Goal: Task Accomplishment & Management: Complete application form

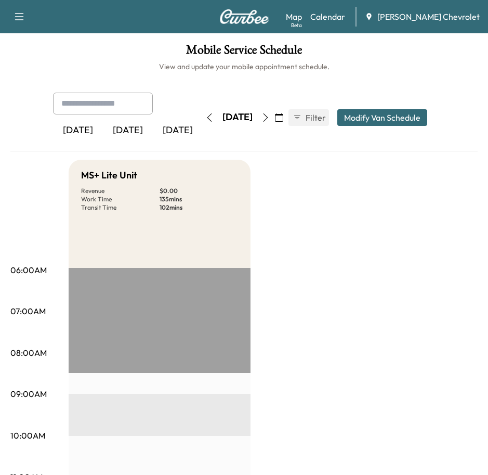
click at [275, 112] on button "button" at bounding box center [266, 117] width 18 height 17
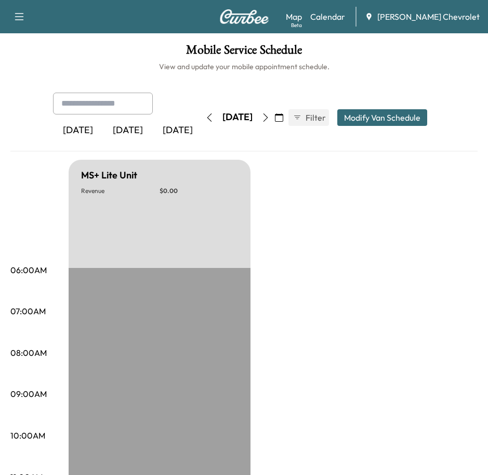
click at [270, 113] on icon "button" at bounding box center [266, 117] width 8 height 8
click at [275, 112] on button "button" at bounding box center [266, 117] width 18 height 17
click at [127, 120] on div "[DATE]" at bounding box center [128, 131] width 50 height 24
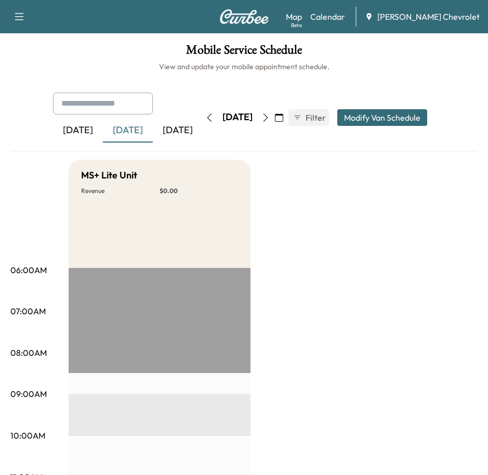
click at [270, 113] on icon "button" at bounding box center [266, 117] width 8 height 8
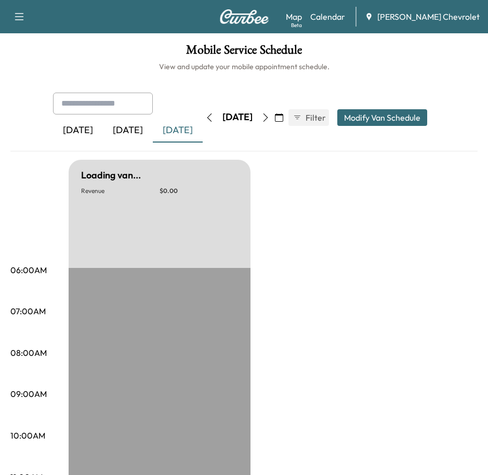
click at [275, 112] on button "button" at bounding box center [266, 117] width 18 height 17
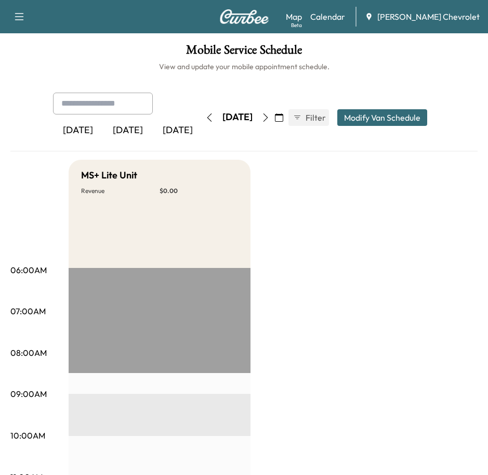
click at [17, 19] on icon "button" at bounding box center [19, 16] width 9 height 7
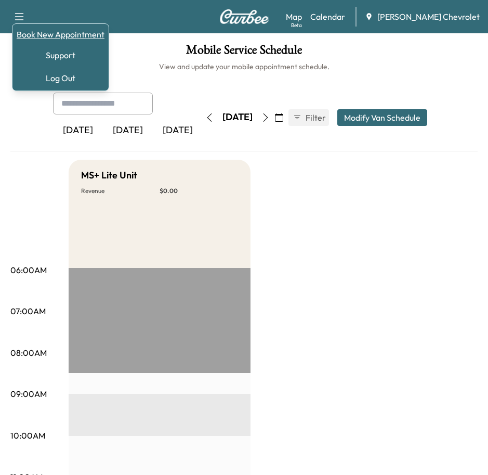
click at [78, 33] on link "Book New Appointment" at bounding box center [61, 34] width 88 height 12
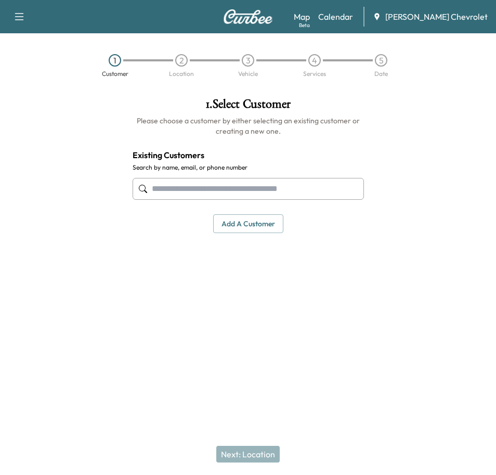
click at [186, 183] on input "text" at bounding box center [248, 189] width 231 height 22
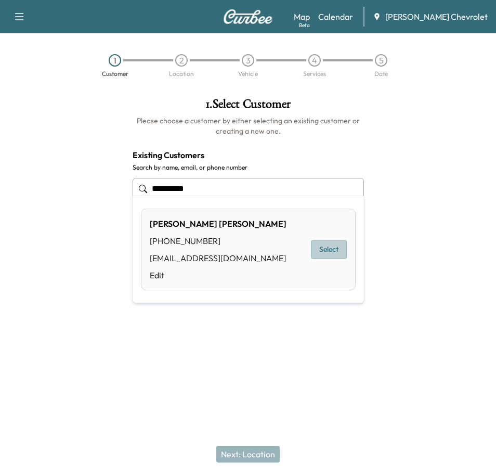
click at [327, 245] on button "Select" at bounding box center [329, 249] width 36 height 19
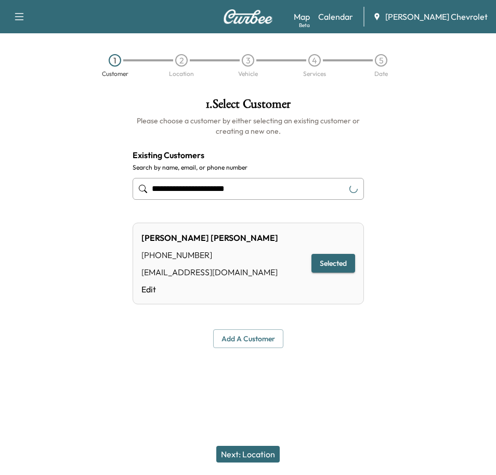
type input "**********"
click at [259, 458] on button "Next: Location" at bounding box center [247, 454] width 63 height 17
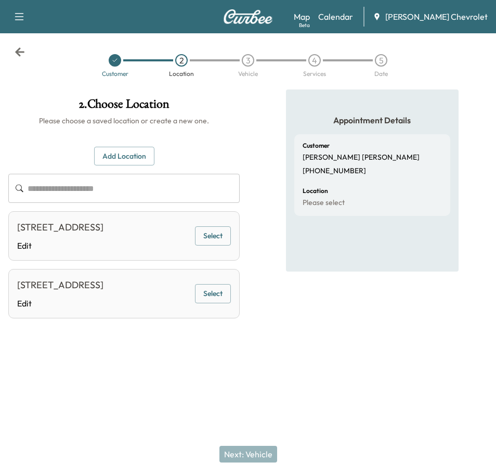
click at [93, 176] on input "text" at bounding box center [134, 188] width 212 height 29
paste input "**********"
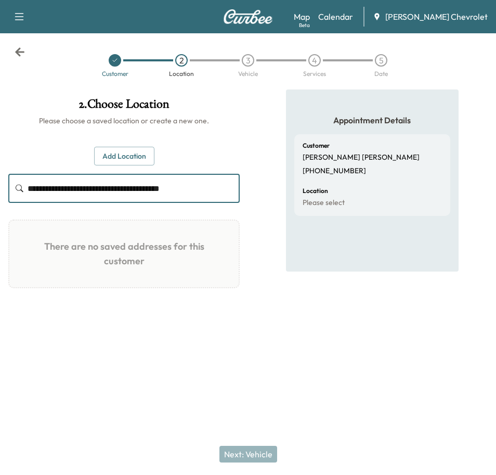
type input "**********"
click at [122, 150] on button "Add Location" at bounding box center [124, 156] width 60 height 19
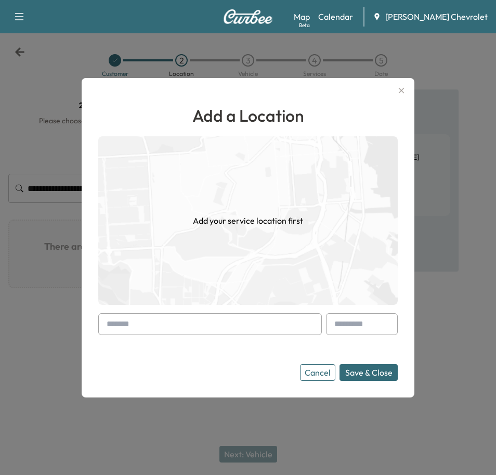
click at [177, 319] on input "text" at bounding box center [210, 324] width 224 height 22
paste input "**********"
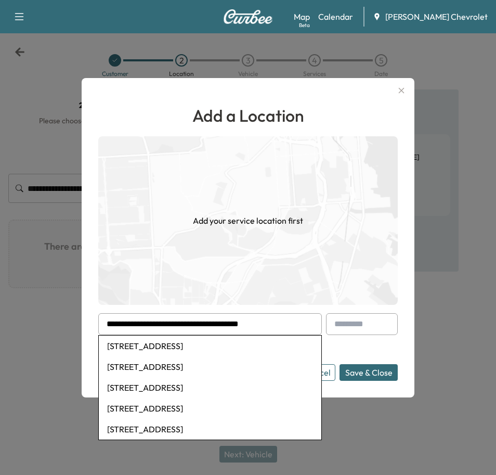
click at [244, 343] on li "[STREET_ADDRESS]" at bounding box center [210, 345] width 223 height 21
type input "**********"
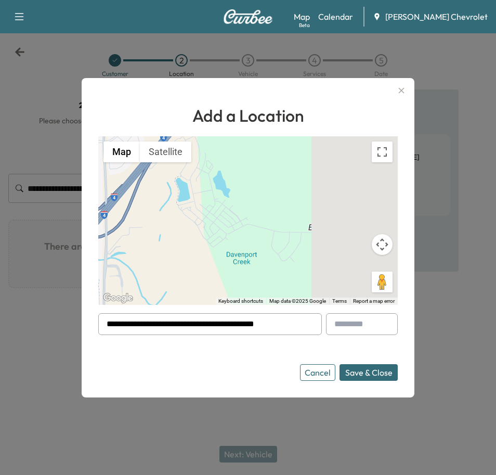
click at [380, 373] on button "Save & Close" at bounding box center [368, 372] width 58 height 17
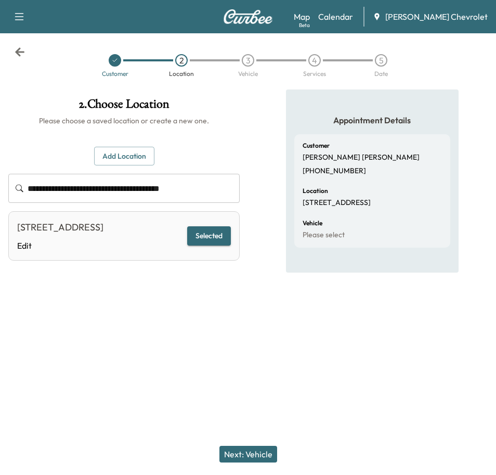
click at [256, 454] on button "Next: Vehicle" at bounding box center [248, 454] width 58 height 17
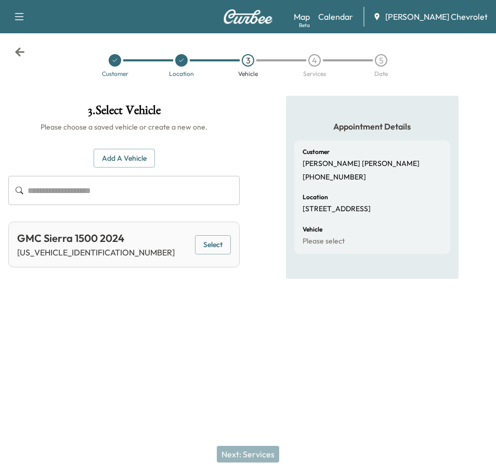
click at [210, 235] on button "Select" at bounding box center [213, 244] width 36 height 19
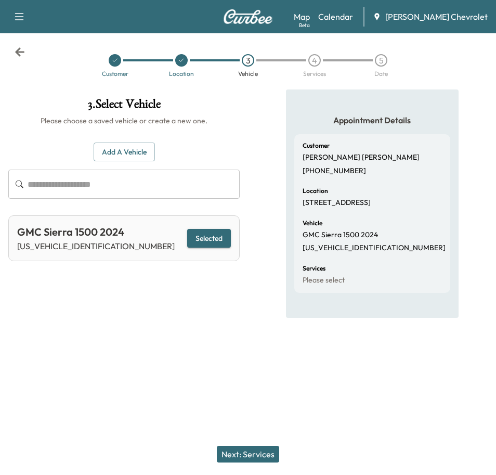
click at [255, 452] on button "Next: Services" at bounding box center [248, 454] width 62 height 17
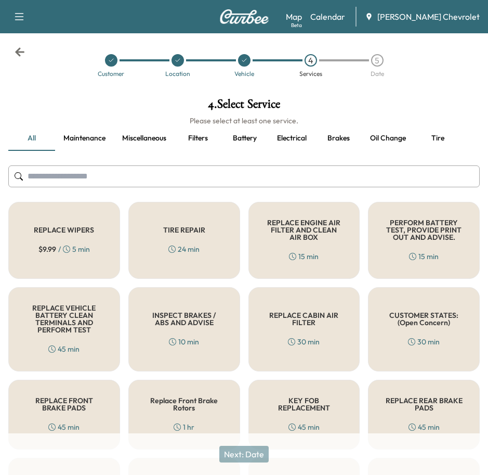
click at [134, 168] on input "text" at bounding box center [244, 176] width 472 height 22
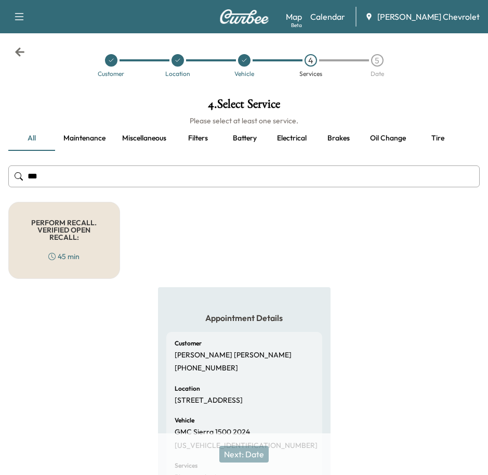
type input "***"
click at [71, 226] on div "PERFORM RECALL. VERIFIED OPEN RECALL: 45 min" at bounding box center [64, 240] width 112 height 77
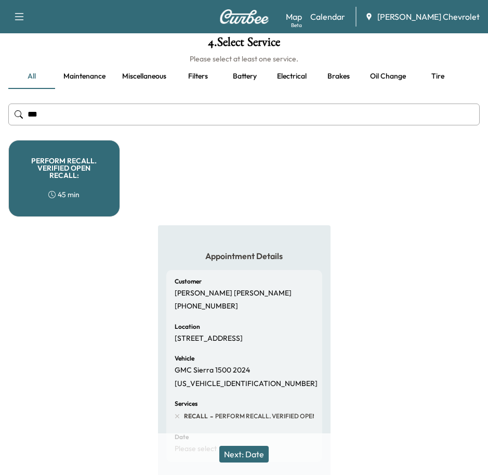
scroll to position [115, 0]
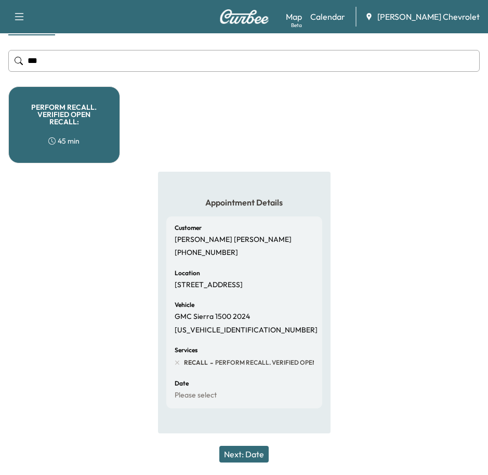
click at [242, 453] on button "Next: Date" at bounding box center [243, 454] width 49 height 17
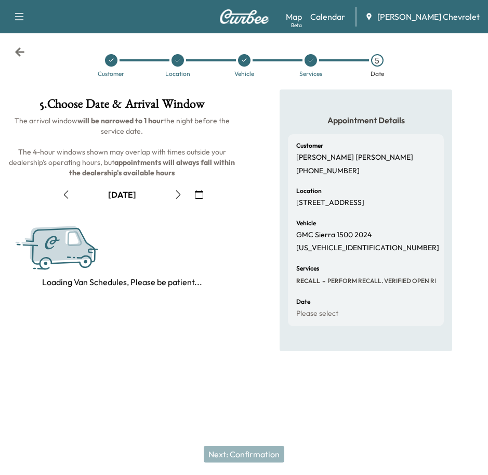
scroll to position [0, 0]
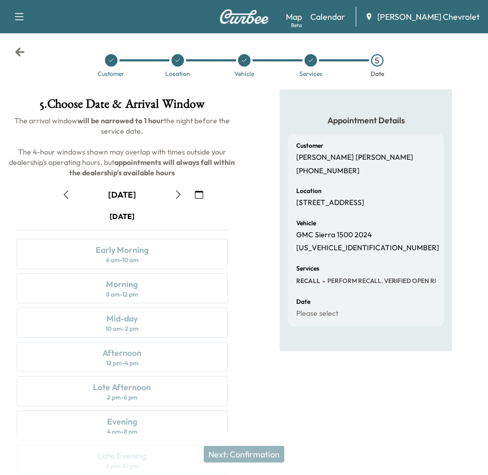
click at [179, 190] on icon "button" at bounding box center [178, 194] width 8 height 8
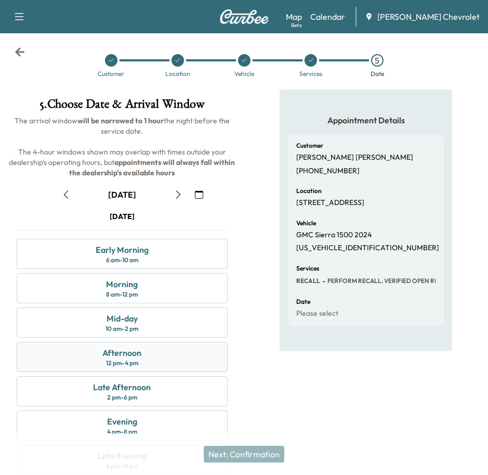
click at [186, 342] on div "Afternoon 12 pm - 4 pm" at bounding box center [122, 357] width 211 height 30
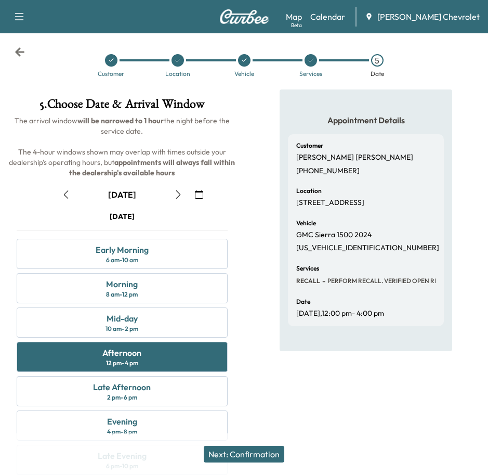
scroll to position [55, 0]
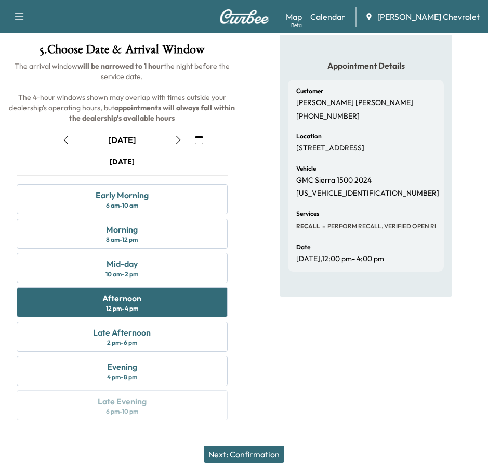
click at [267, 459] on button "Next: Confirmation" at bounding box center [244, 454] width 81 height 17
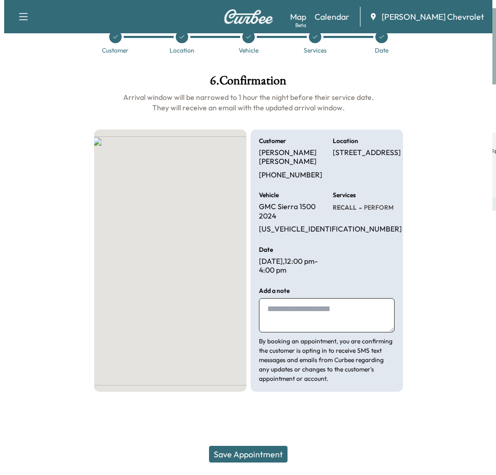
scroll to position [0, 0]
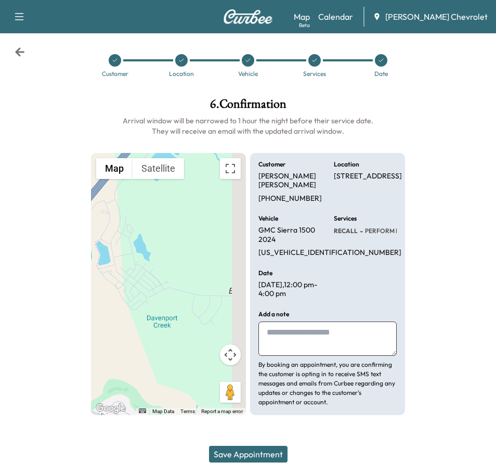
click at [314, 321] on textarea at bounding box center [327, 338] width 138 height 34
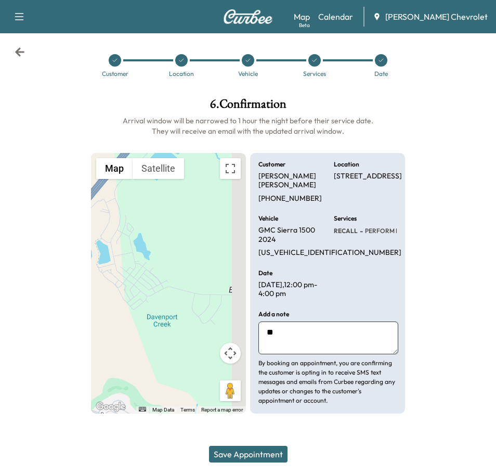
type textarea "*"
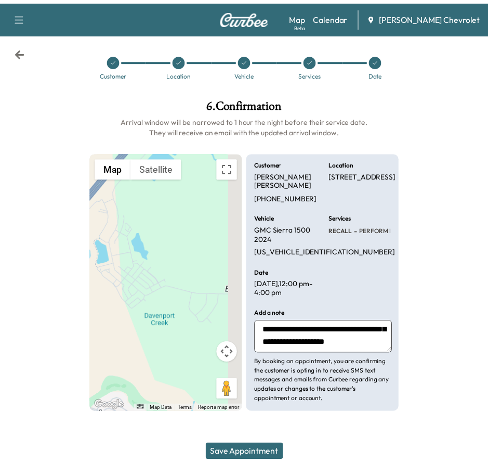
scroll to position [23, 0]
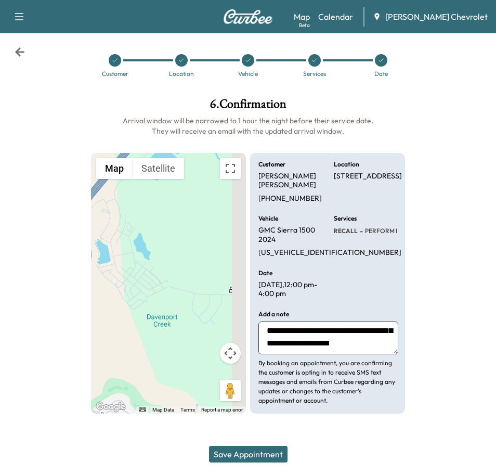
type textarea "**********"
click at [245, 450] on button "Save Appointment" at bounding box center [248, 454] width 79 height 17
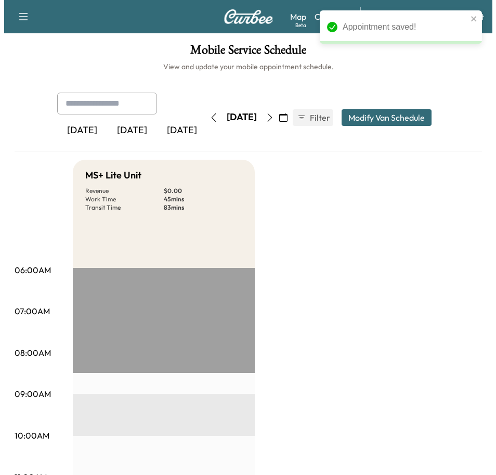
scroll to position [260, 0]
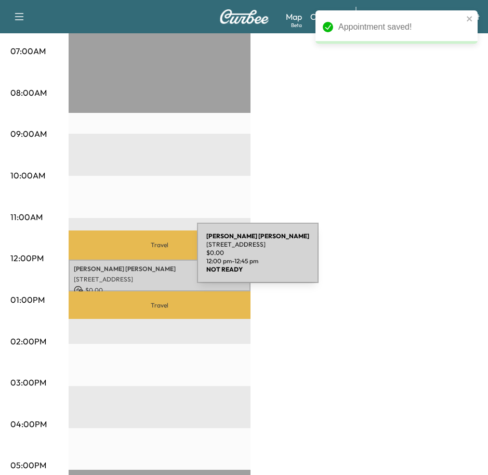
click at [119, 265] on p "[PERSON_NAME] [PERSON_NAME]" at bounding box center [160, 269] width 172 height 8
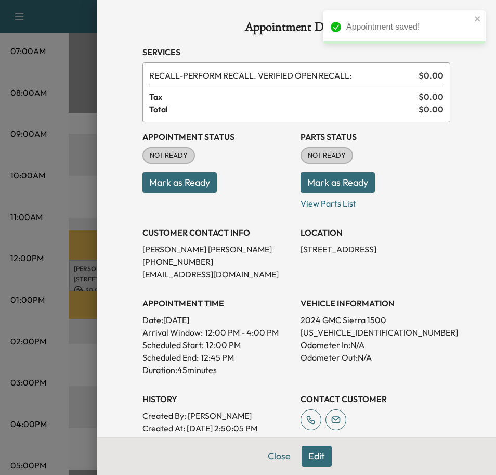
click at [156, 179] on button "Mark as Ready" at bounding box center [179, 182] width 74 height 21
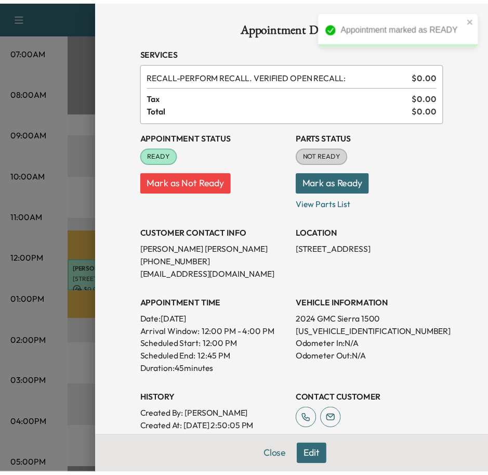
scroll to position [158, 0]
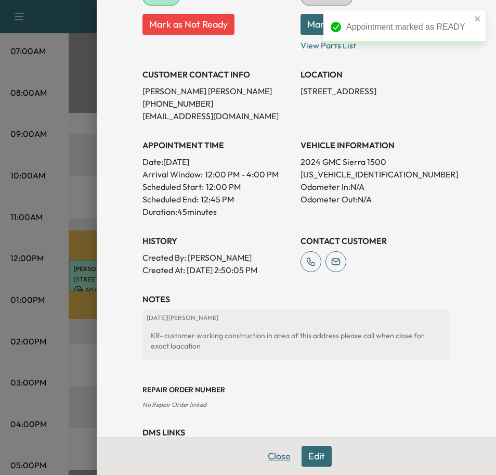
click at [279, 459] on button "Close" at bounding box center [279, 456] width 36 height 21
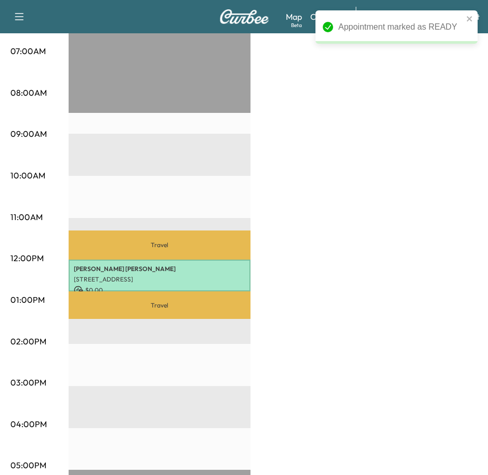
scroll to position [0, 0]
